Goal: Task Accomplishment & Management: Use online tool/utility

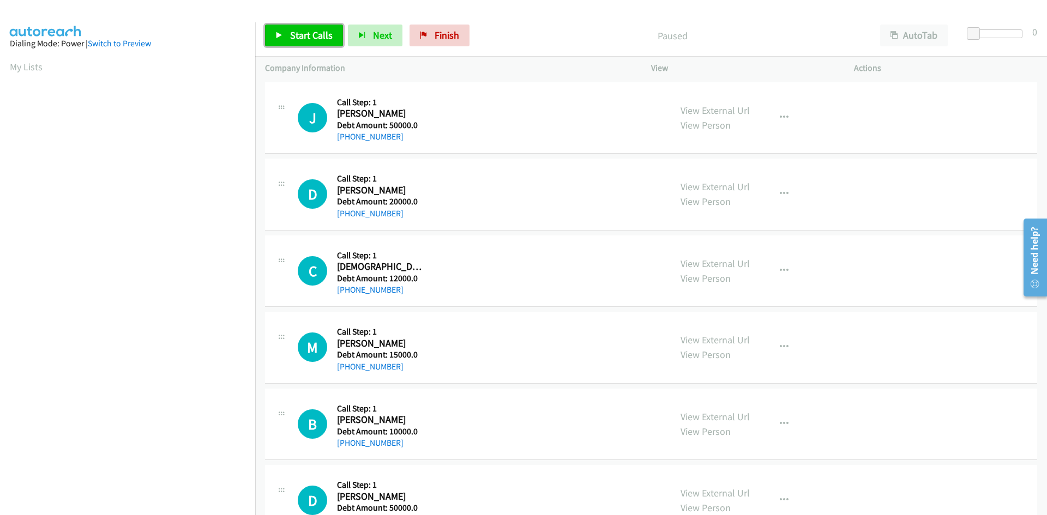
click at [297, 33] on span "Start Calls" at bounding box center [311, 35] width 43 height 13
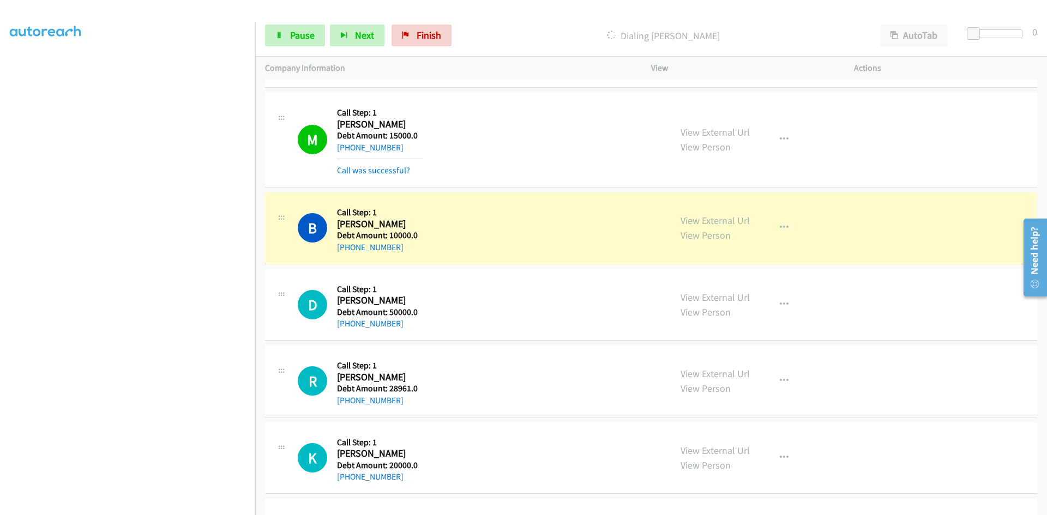
scroll to position [327, 0]
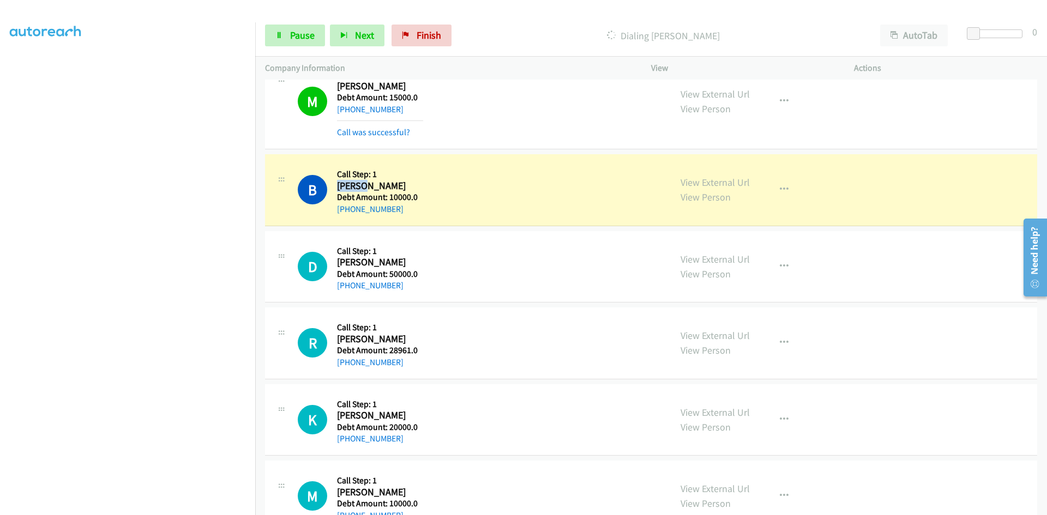
drag, startPoint x: 365, startPoint y: 186, endPoint x: 338, endPoint y: 185, distance: 27.3
click at [338, 185] on h2 "Bonnie Elinton" at bounding box center [380, 186] width 86 height 13
copy h2 "Bonnie"
click at [398, 187] on h2 "Bonnie Elinton" at bounding box center [380, 186] width 86 height 13
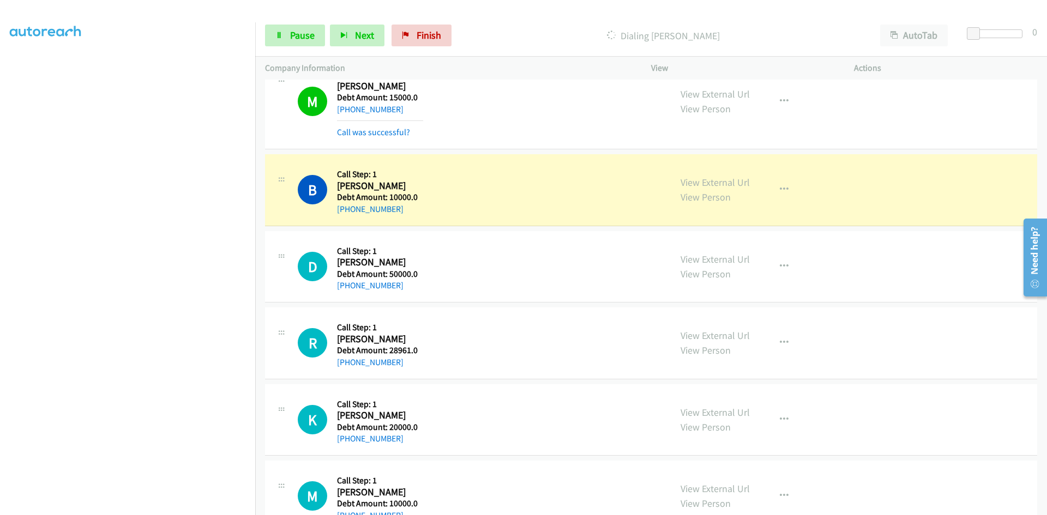
drag, startPoint x: 396, startPoint y: 187, endPoint x: 370, endPoint y: 185, distance: 26.2
click at [370, 185] on h2 "Bonnie Elinton" at bounding box center [380, 186] width 86 height 13
copy h2 "Elinton"
drag, startPoint x: 421, startPoint y: 196, endPoint x: 392, endPoint y: 197, distance: 28.9
click at [392, 197] on h5 "Debt Amount: 10000.0" at bounding box center [380, 197] width 86 height 11
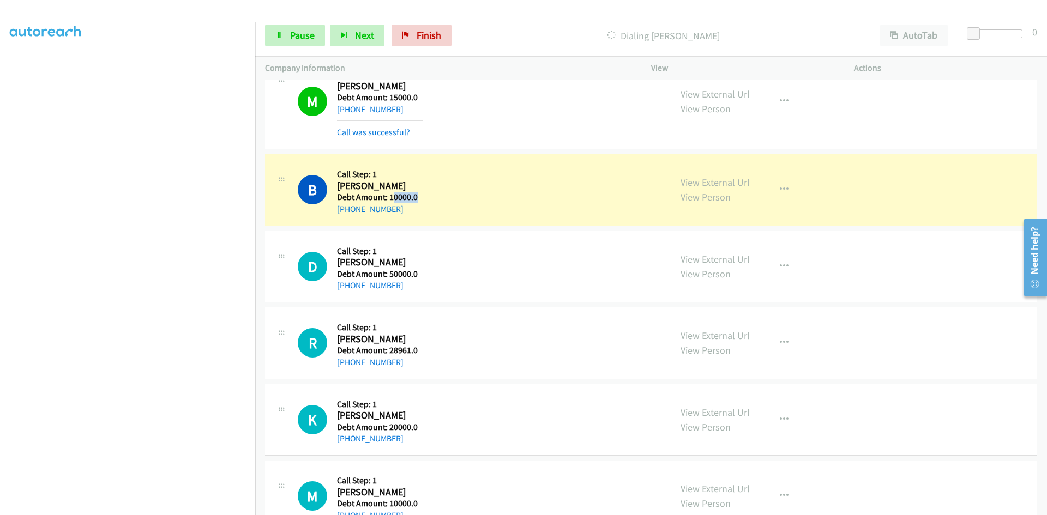
click at [419, 193] on h5 "Debt Amount: 10000.0" at bounding box center [380, 197] width 86 height 11
drag, startPoint x: 410, startPoint y: 196, endPoint x: 389, endPoint y: 197, distance: 20.7
click at [389, 197] on h5 "Debt Amount: 10000.0" at bounding box center [380, 197] width 86 height 11
copy h5 "10000"
drag, startPoint x: 399, startPoint y: 208, endPoint x: 348, endPoint y: 210, distance: 51.3
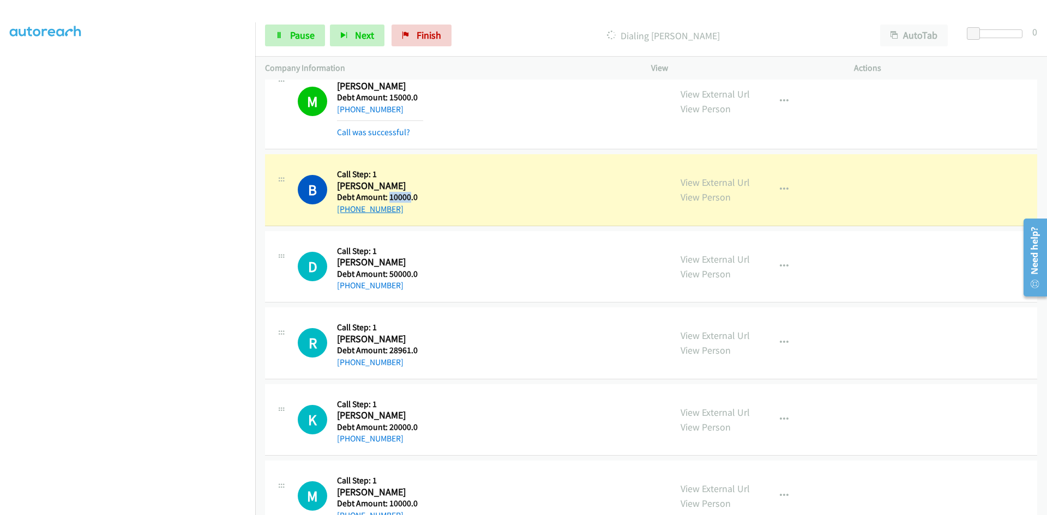
click at [348, 210] on div "+1 484-786-8444" at bounding box center [380, 209] width 86 height 13
copy link "484-786-8444"
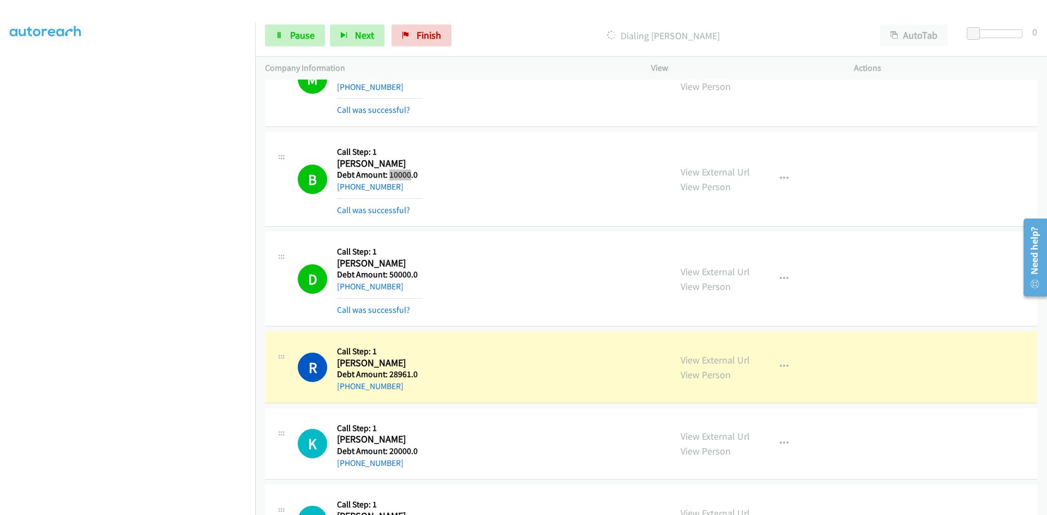
scroll to position [491, 0]
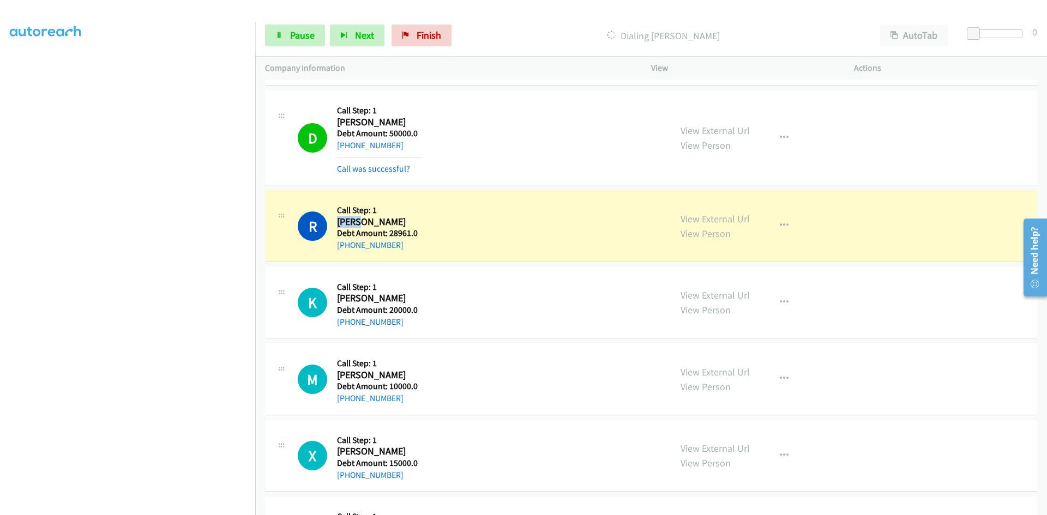
drag, startPoint x: 364, startPoint y: 225, endPoint x: 339, endPoint y: 222, distance: 25.3
click at [339, 222] on h2 "Robyn Regennitter" at bounding box center [380, 222] width 86 height 13
copy h2 "Robyn"
drag, startPoint x: 412, startPoint y: 221, endPoint x: 367, endPoint y: 221, distance: 45.3
click at [367, 221] on h2 "Robyn Regennitter" at bounding box center [380, 222] width 86 height 13
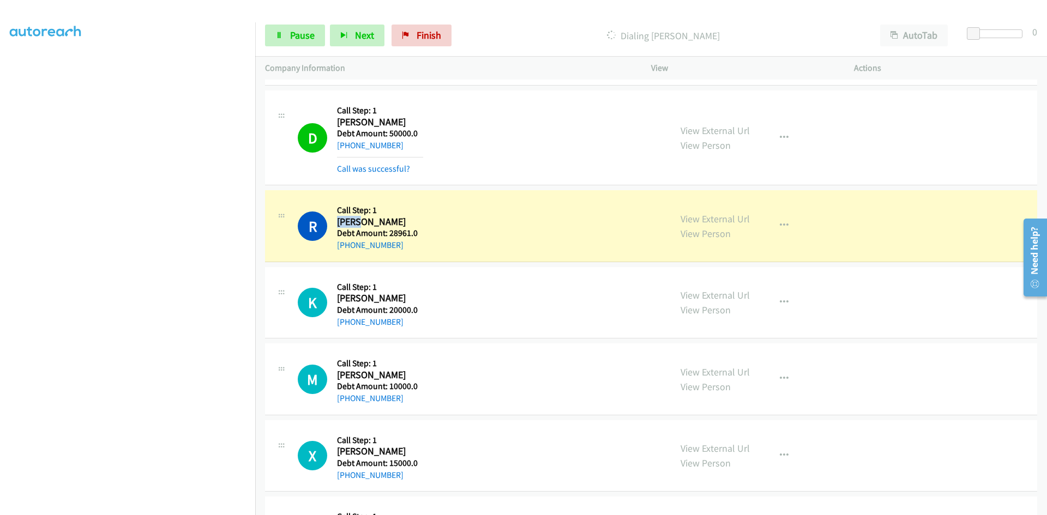
copy h2 "Regennitter"
drag, startPoint x: 403, startPoint y: 245, endPoint x: 348, endPoint y: 244, distance: 55.1
click at [348, 244] on div "+1 319-530-7089" at bounding box center [380, 245] width 86 height 13
copy link "319-530-7089"
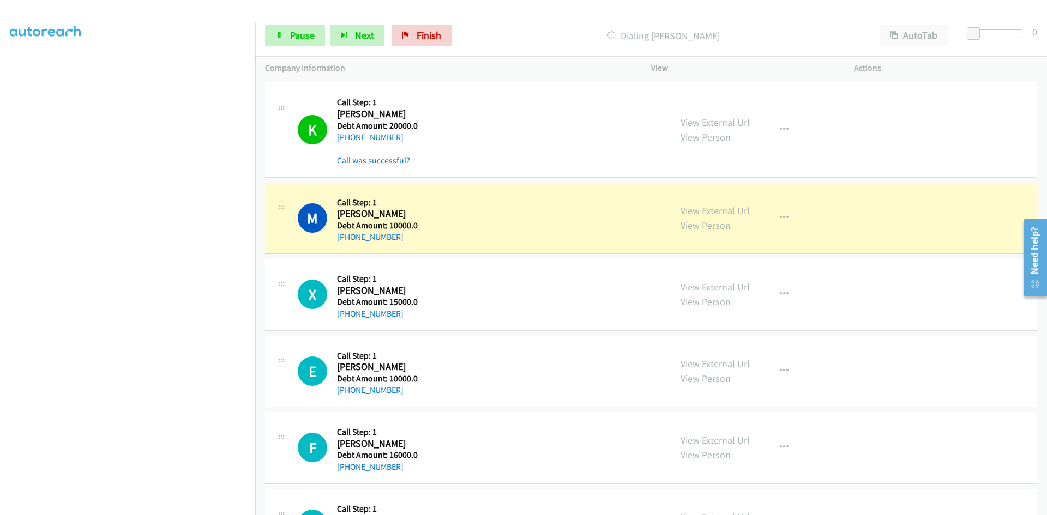
scroll to position [709, 0]
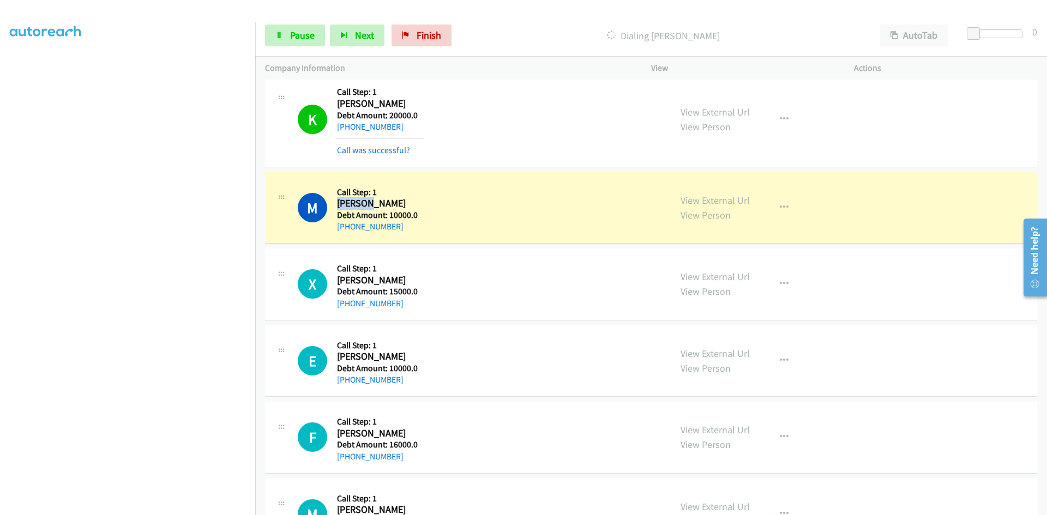
drag, startPoint x: 367, startPoint y: 205, endPoint x: 338, endPoint y: 203, distance: 29.0
click at [338, 203] on h2 "Marilyn Tyler" at bounding box center [380, 203] width 86 height 13
copy h2 "Marilyn"
click at [387, 205] on h2 "Marilyn Tyler" at bounding box center [380, 203] width 86 height 13
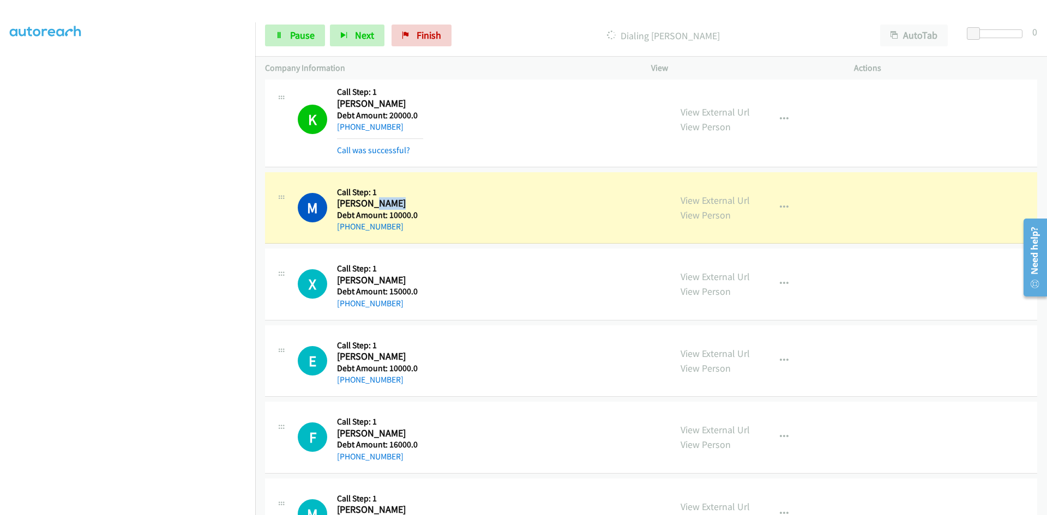
copy h2 "Tyler"
drag, startPoint x: 395, startPoint y: 227, endPoint x: 357, endPoint y: 228, distance: 38.2
click at [349, 226] on div "+1 412-881-0446" at bounding box center [380, 226] width 86 height 13
copy link "412-881-0446"
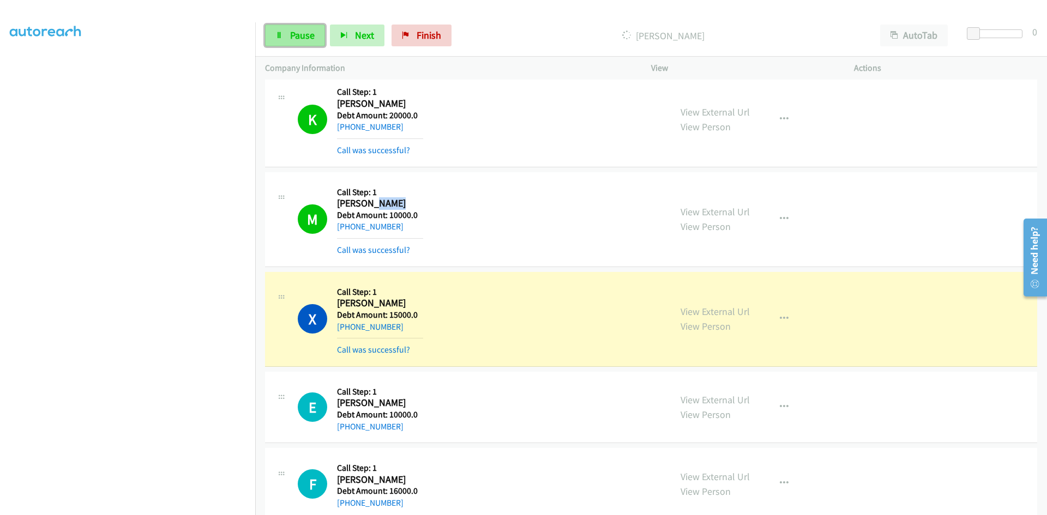
click at [299, 44] on link "Pause" at bounding box center [295, 36] width 60 height 22
drag, startPoint x: 420, startPoint y: 213, endPoint x: 405, endPoint y: 213, distance: 14.7
click at [405, 213] on h5 "Debt Amount: 10000.0" at bounding box center [380, 215] width 86 height 11
click at [425, 212] on div "M Callback Scheduled Call Step: 1 Marilyn Tyler America/New_York Debt Amount: 1…" at bounding box center [479, 219] width 363 height 75
drag, startPoint x: 409, startPoint y: 213, endPoint x: 389, endPoint y: 215, distance: 20.4
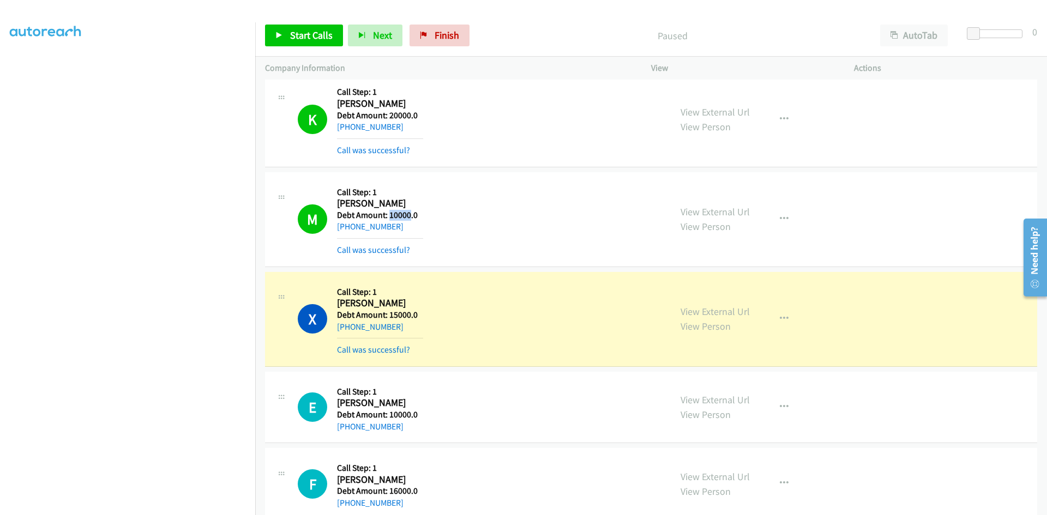
click at [389, 215] on h5 "Debt Amount: 10000.0" at bounding box center [380, 215] width 86 height 11
click at [289, 31] on link "Start Calls" at bounding box center [304, 36] width 78 height 22
click at [368, 43] on button "Next" at bounding box center [357, 36] width 55 height 22
click at [440, 34] on link "Finish" at bounding box center [422, 36] width 60 height 22
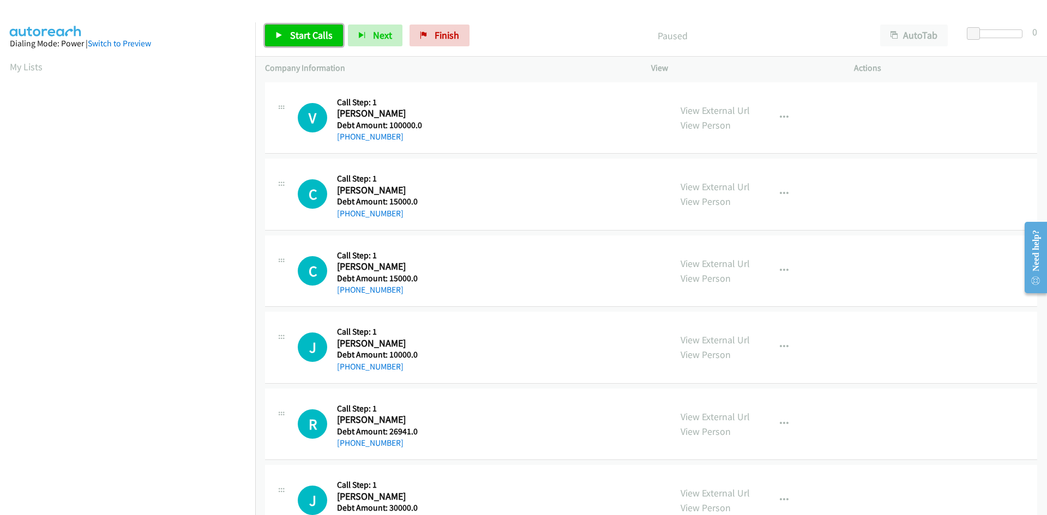
click at [308, 36] on span "Start Calls" at bounding box center [311, 35] width 43 height 13
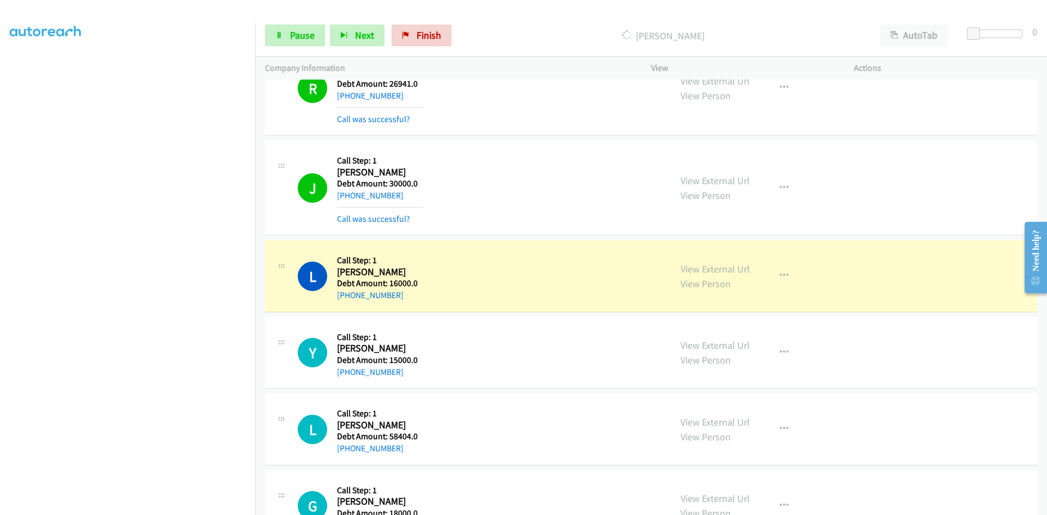
scroll to position [491, 0]
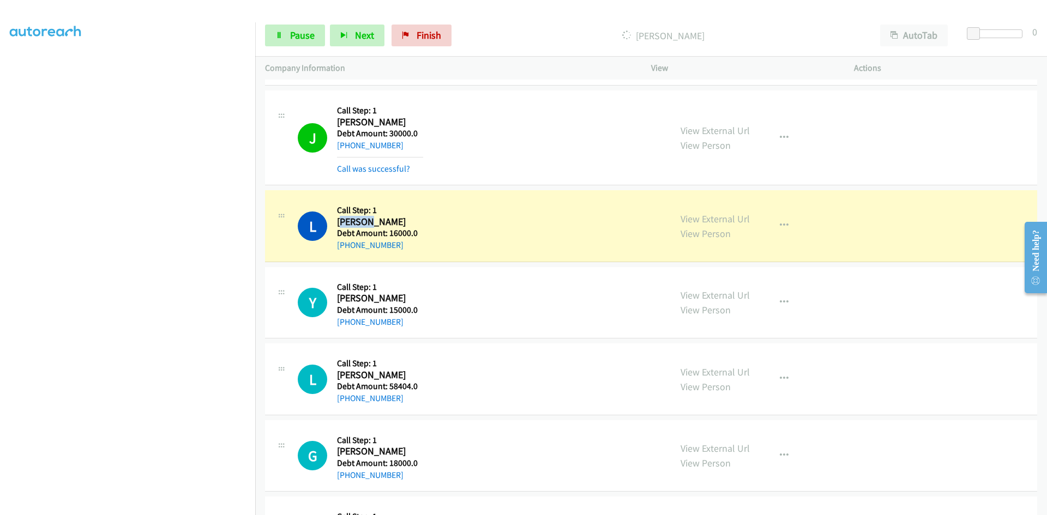
drag, startPoint x: 368, startPoint y: 224, endPoint x: 339, endPoint y: 220, distance: 29.2
click at [339, 220] on h2 "[PERSON_NAME]" at bounding box center [380, 222] width 86 height 13
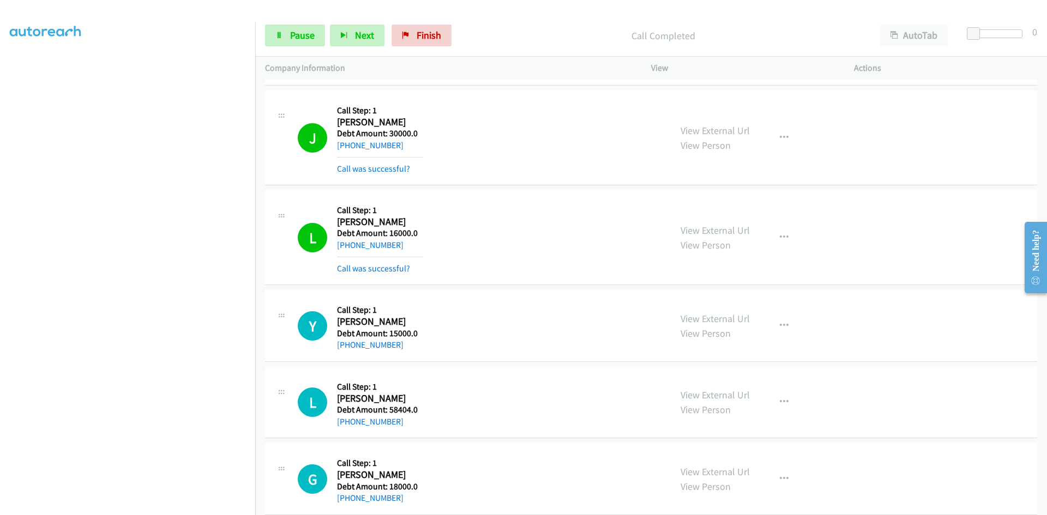
click at [259, 293] on td "Y Callback Scheduled Call Step: 1 [PERSON_NAME] America/Chicago Debt Amount: 15…" at bounding box center [651, 326] width 792 height 77
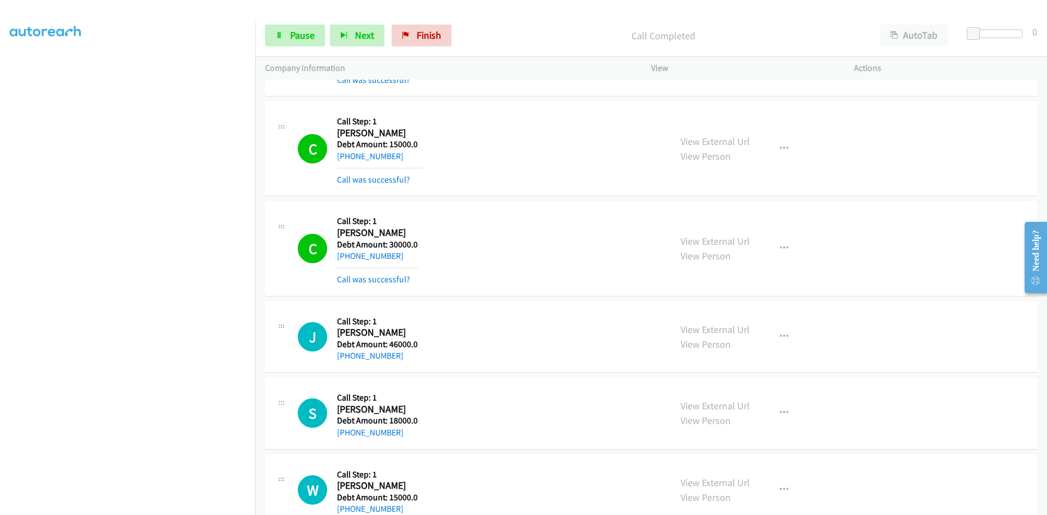
scroll to position [1418, 0]
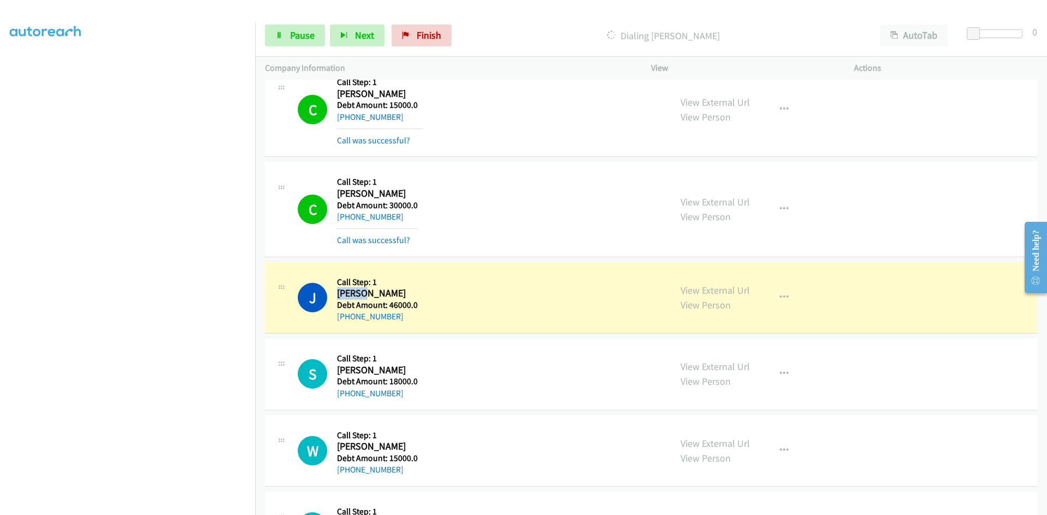
drag, startPoint x: 367, startPoint y: 294, endPoint x: 338, endPoint y: 293, distance: 29.5
click at [338, 293] on h2 "[PERSON_NAME]" at bounding box center [377, 293] width 81 height 13
copy h2 "[PERSON_NAME]"
drag, startPoint x: 386, startPoint y: 292, endPoint x: 371, endPoint y: 292, distance: 14.7
click at [371, 292] on h2 "[PERSON_NAME]" at bounding box center [377, 293] width 81 height 13
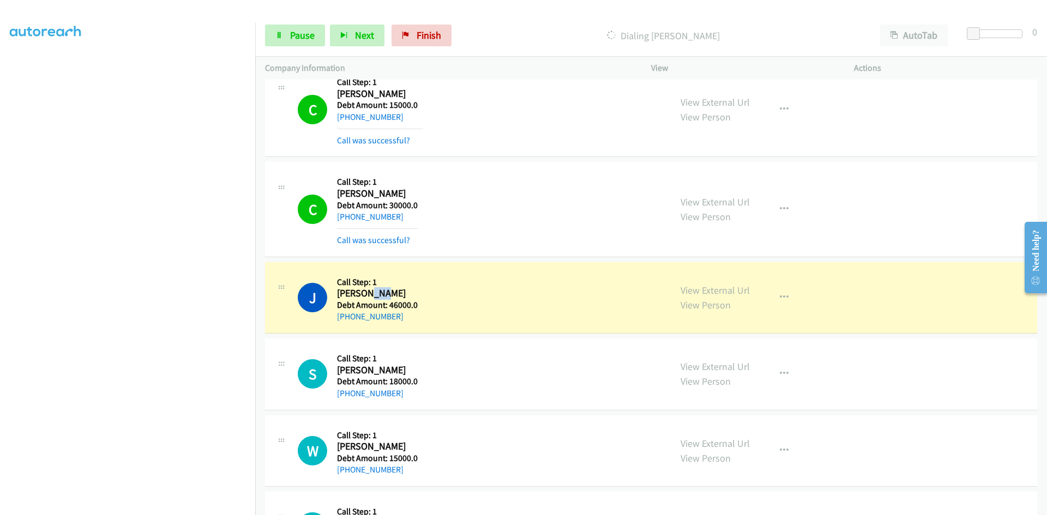
copy h2 "Day"
drag, startPoint x: 400, startPoint y: 317, endPoint x: 349, endPoint y: 317, distance: 51.3
click at [349, 317] on div "[PHONE_NUMBER]" at bounding box center [377, 316] width 81 height 13
copy link "[PHONE_NUMBER]"
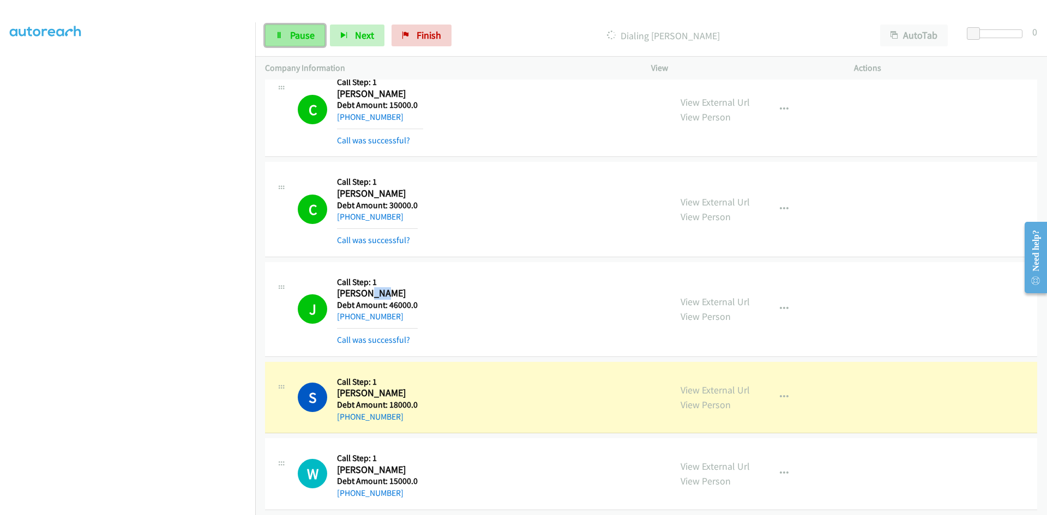
click at [307, 31] on span "Pause" at bounding box center [302, 35] width 25 height 13
